Goal: Transaction & Acquisition: Purchase product/service

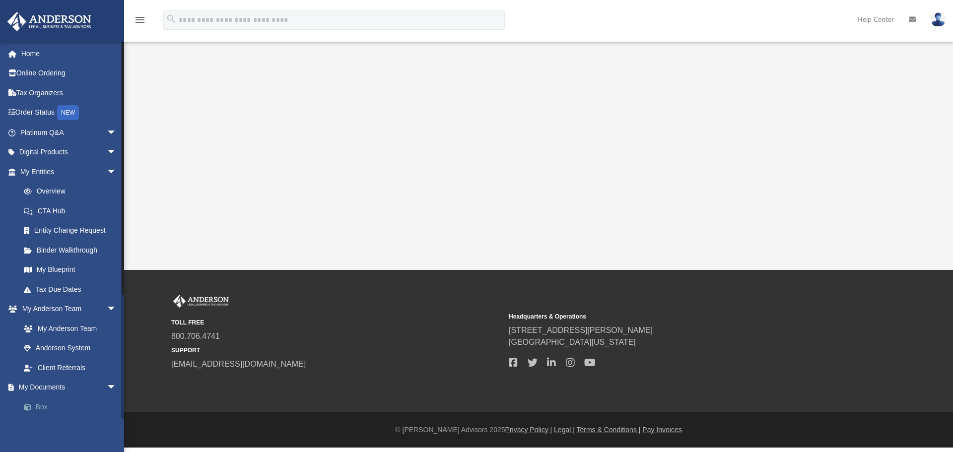
click at [40, 405] on link "Box" at bounding box center [73, 407] width 118 height 20
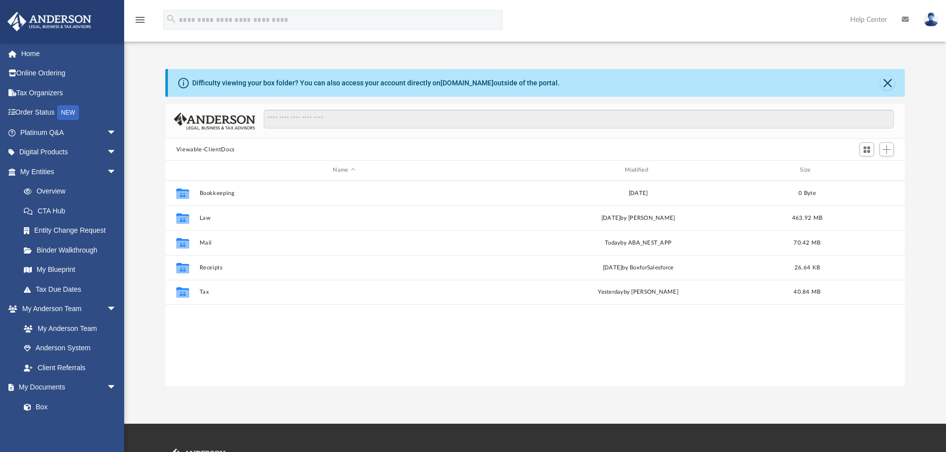
scroll to position [218, 732]
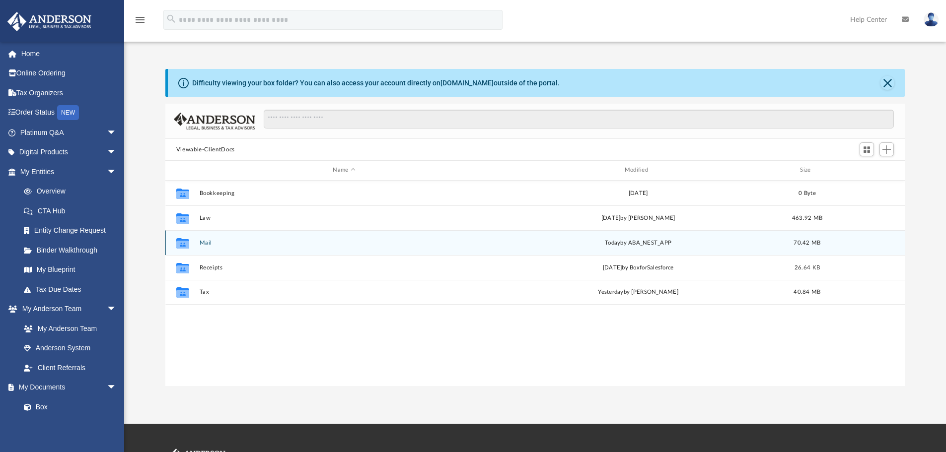
click at [202, 242] on button "Mail" at bounding box center [343, 243] width 289 height 6
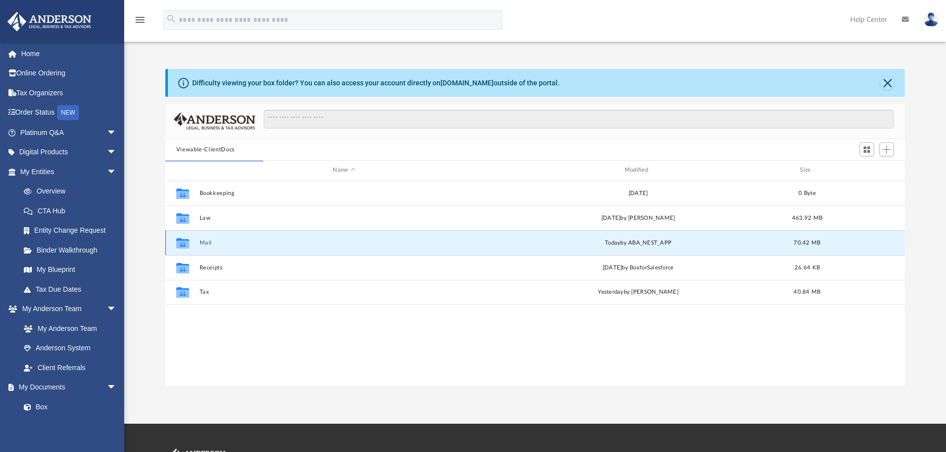
click at [210, 240] on button "Mail" at bounding box center [343, 243] width 289 height 6
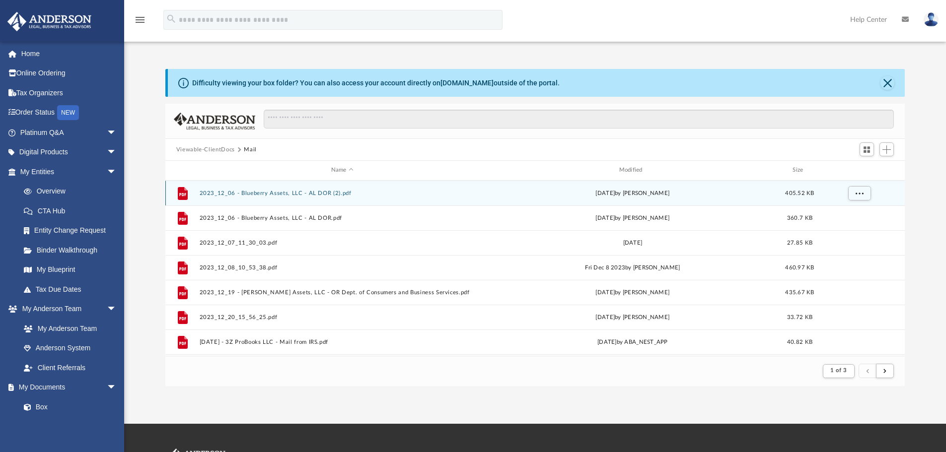
scroll to position [188, 732]
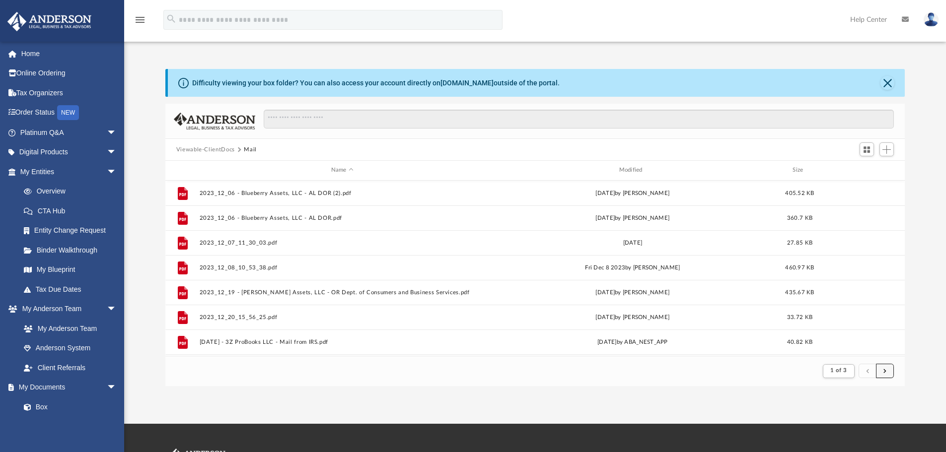
click at [891, 367] on button "submit" at bounding box center [885, 371] width 18 height 14
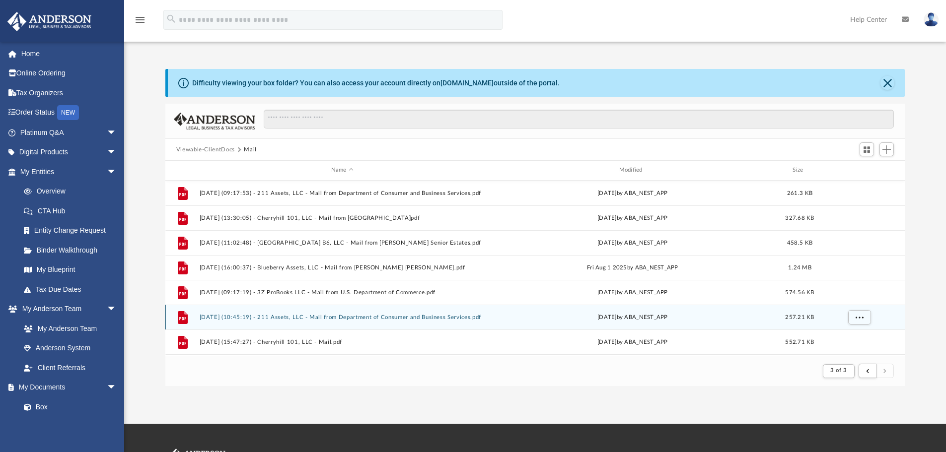
scroll to position [48, 0]
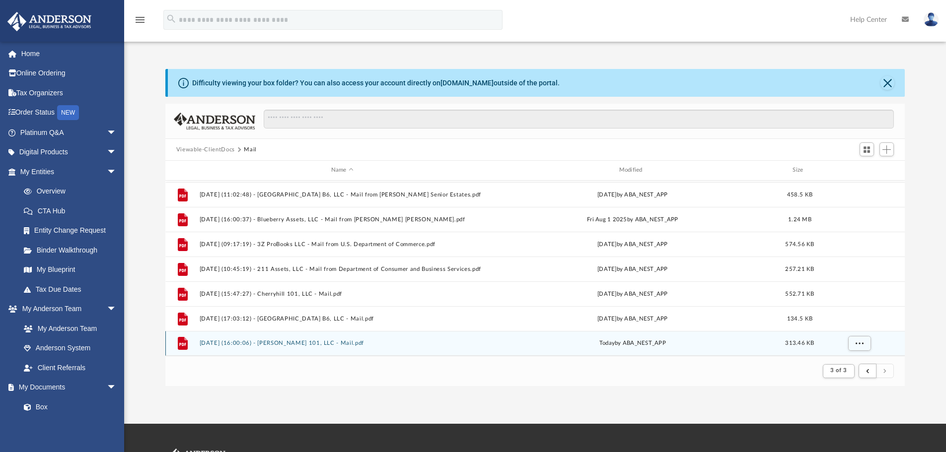
click at [314, 341] on button "[DATE] (16:00:06) - [PERSON_NAME] 101, LLC - Mail.pdf" at bounding box center [342, 343] width 286 height 6
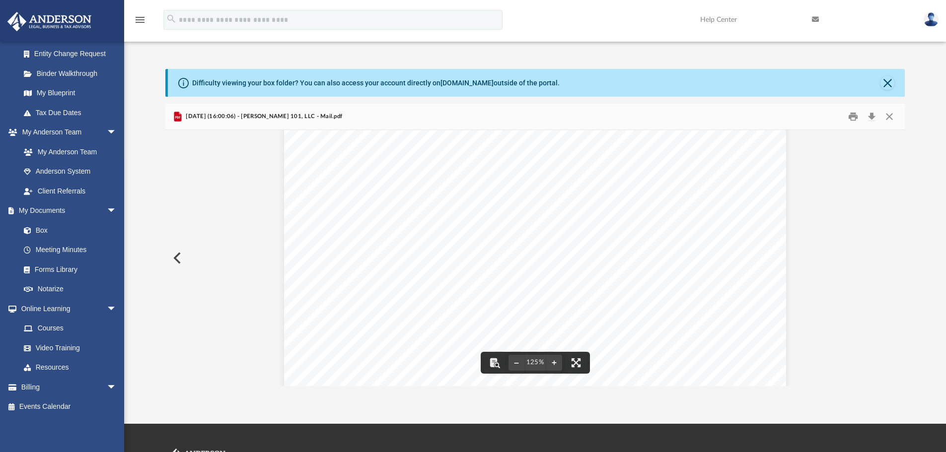
scroll to position [248, 0]
click at [66, 387] on link "Billing arrow_drop_down" at bounding box center [69, 387] width 125 height 20
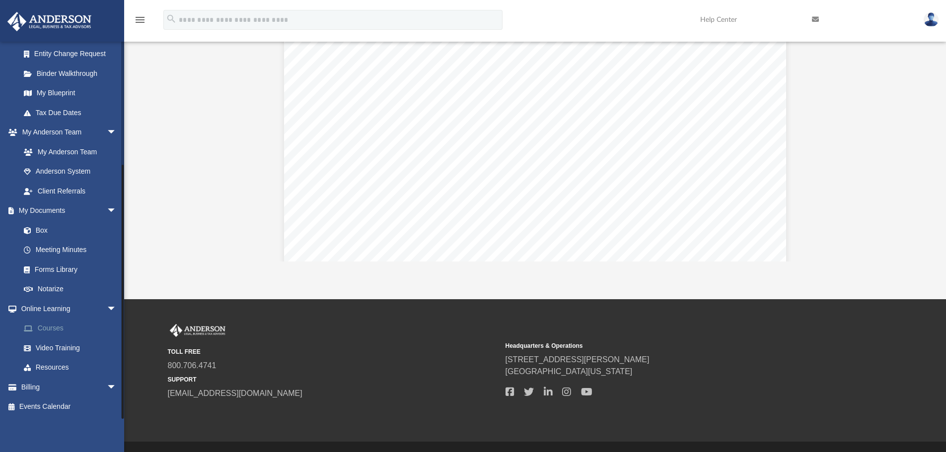
scroll to position [149, 0]
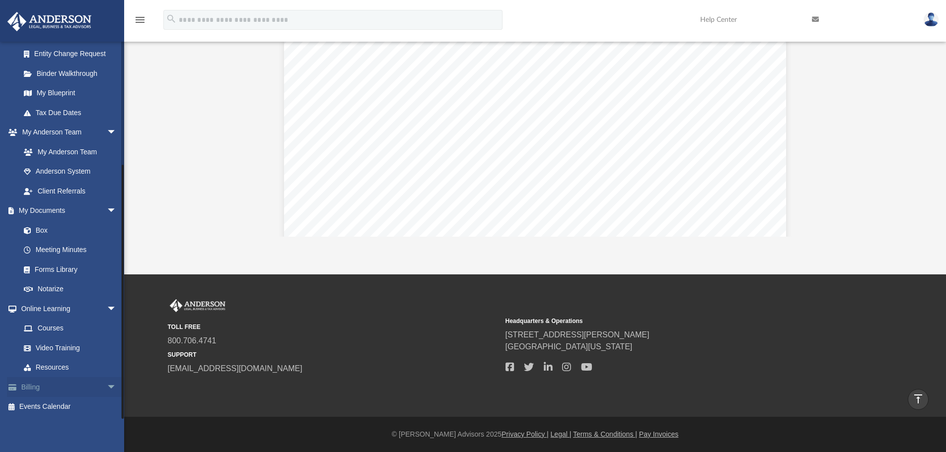
click at [107, 385] on span "arrow_drop_down" at bounding box center [117, 387] width 20 height 20
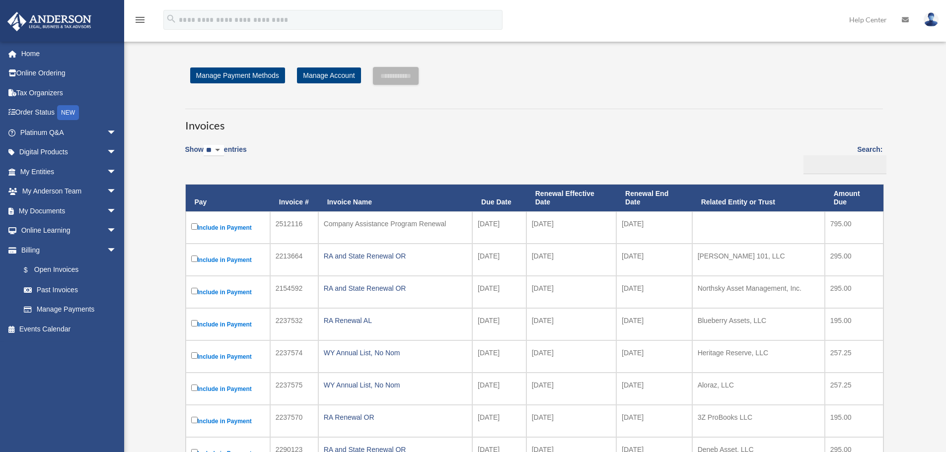
click at [54, 370] on div "[EMAIL_ADDRESS][DOMAIN_NAME] Sign Out [EMAIL_ADDRESS][DOMAIN_NAME] Home Online …" at bounding box center [66, 230] width 132 height 378
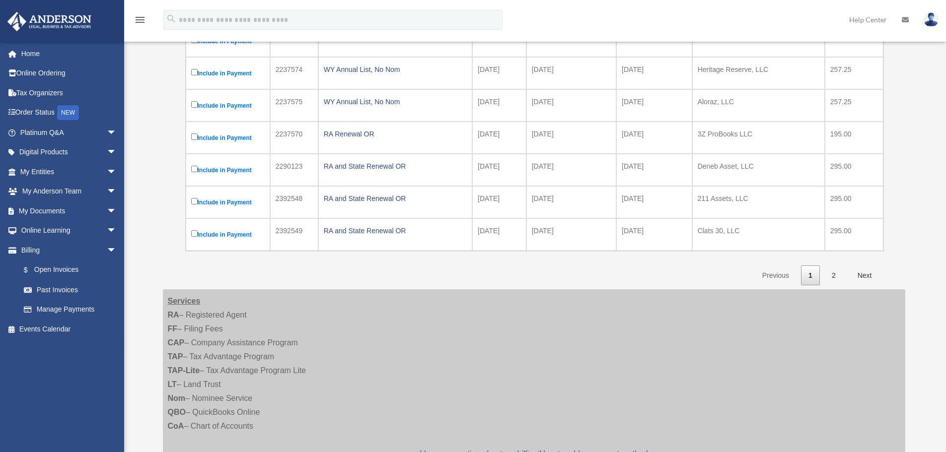
scroll to position [298, 0]
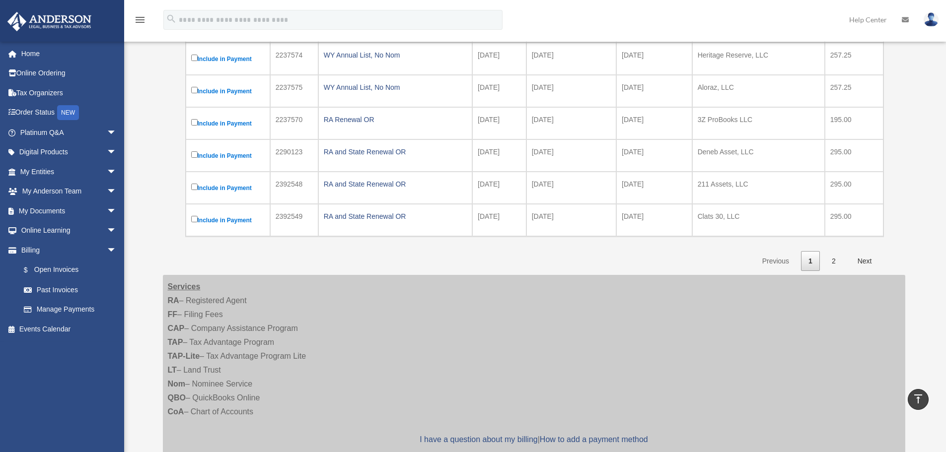
click at [863, 269] on link "Next" at bounding box center [864, 261] width 29 height 20
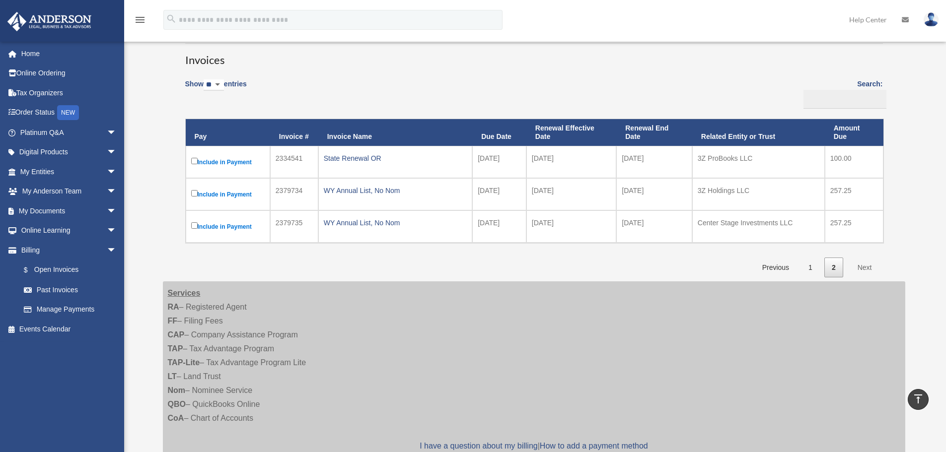
scroll to position [0, 0]
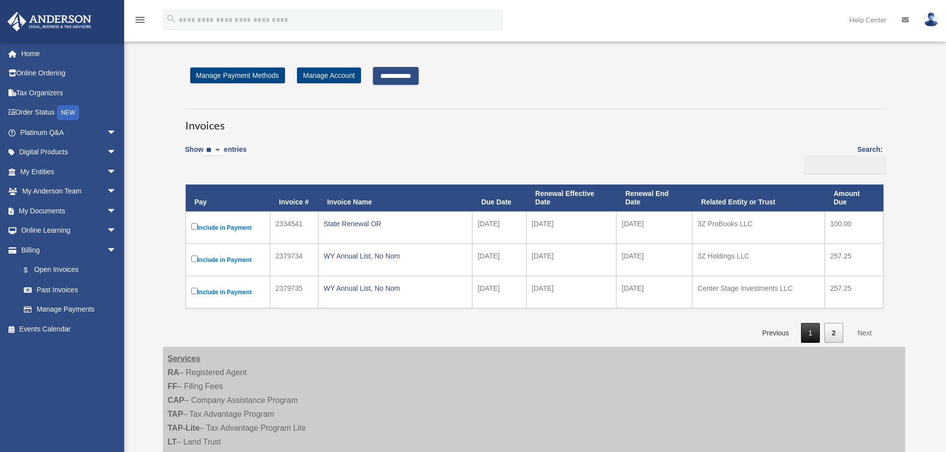
click at [810, 332] on link "1" at bounding box center [810, 333] width 19 height 20
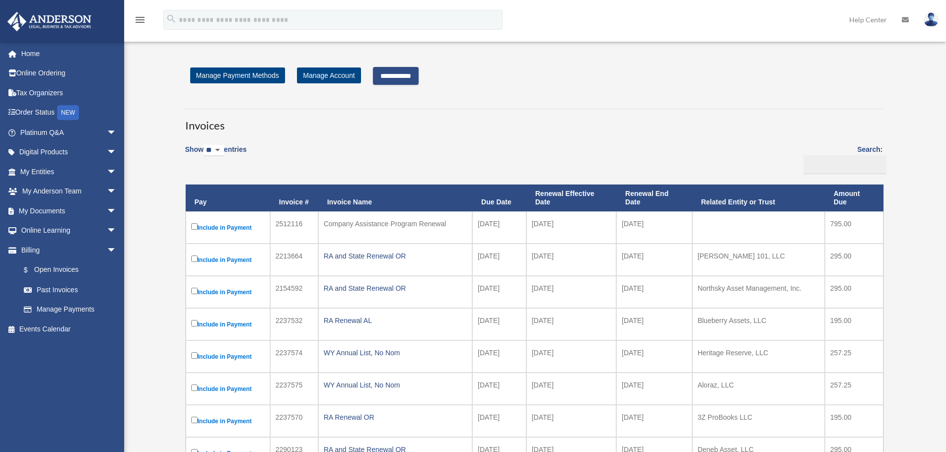
click at [406, 77] on input "**********" at bounding box center [396, 76] width 46 height 18
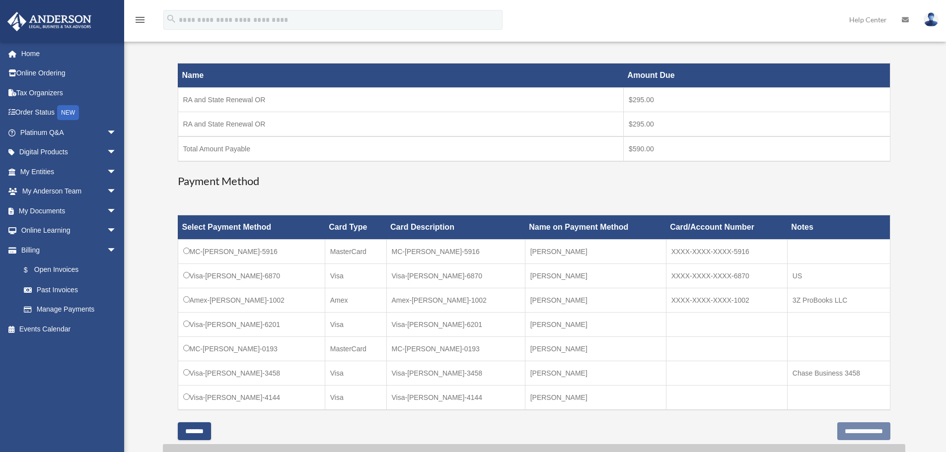
scroll to position [199, 0]
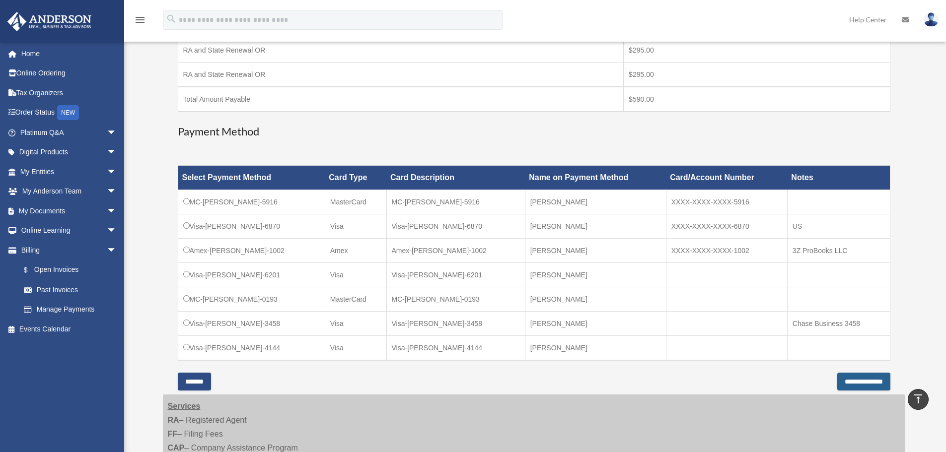
click at [863, 381] on input "**********" at bounding box center [863, 382] width 53 height 18
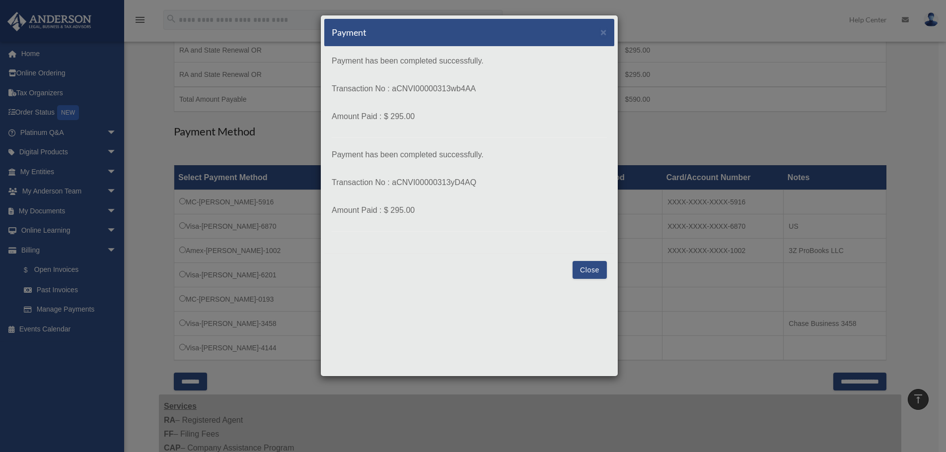
click at [597, 265] on button "Close" at bounding box center [589, 270] width 34 height 18
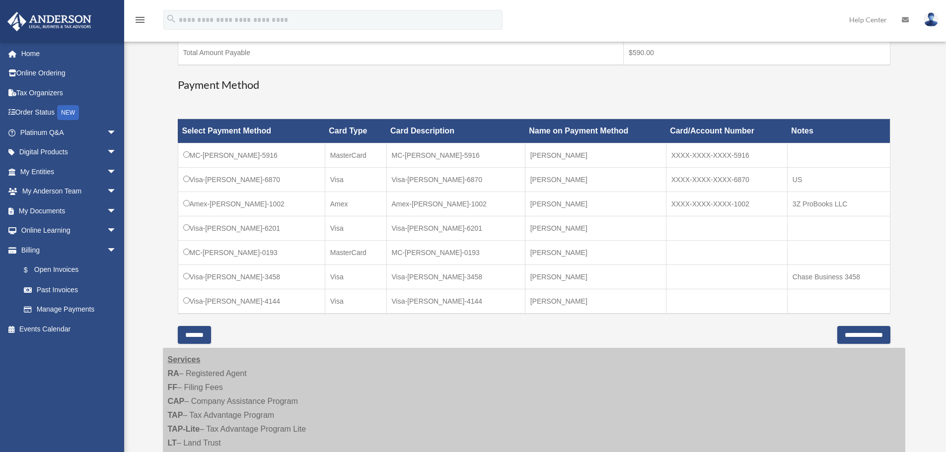
scroll to position [248, 0]
